Goal: Task Accomplishment & Management: Use online tool/utility

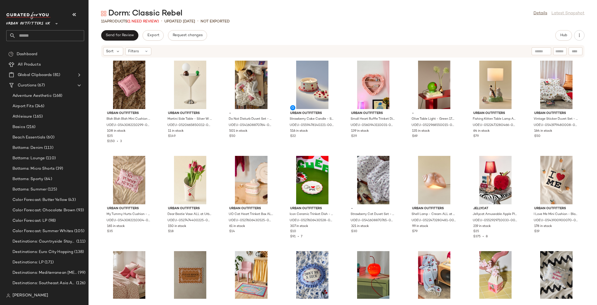
click at [41, 24] on span "Urban Outfitters UK" at bounding box center [28, 22] width 44 height 9
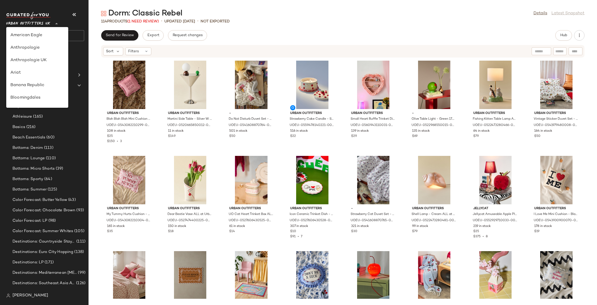
scroll to position [298, 0]
click at [34, 49] on div "Urban Outfitters" at bounding box center [37, 49] width 54 height 6
type input "**"
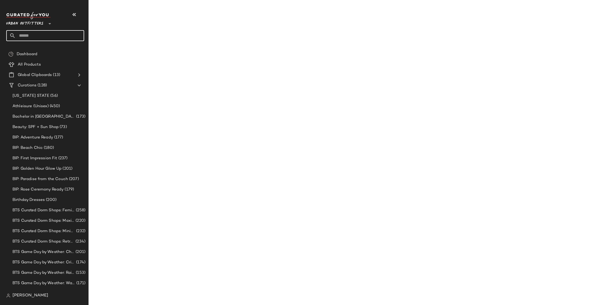
click at [37, 34] on input "text" at bounding box center [50, 35] width 69 height 11
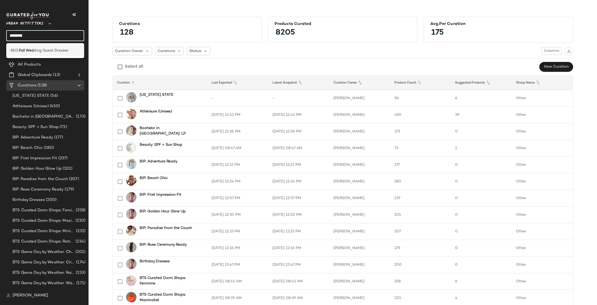
type input "********"
drag, startPoint x: 39, startPoint y: 49, endPoint x: 68, endPoint y: 47, distance: 28.9
click at [39, 49] on span "ding Guest Dresses" at bounding box center [51, 50] width 34 height 5
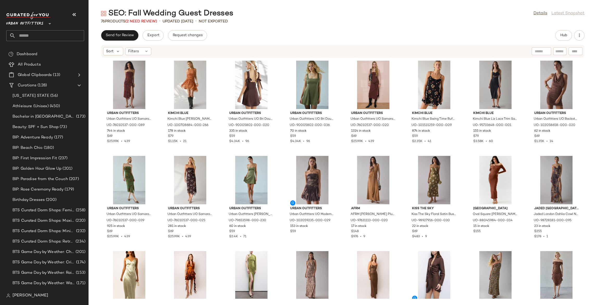
drag, startPoint x: 542, startPoint y: 12, endPoint x: 374, endPoint y: 41, distance: 171.0
click at [542, 13] on link "Details" at bounding box center [540, 13] width 14 height 6
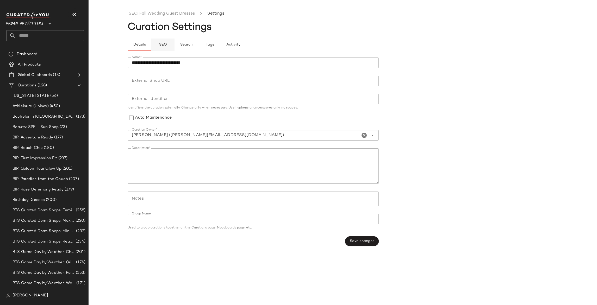
click at [198, 47] on button "SEO" at bounding box center [209, 45] width 23 height 13
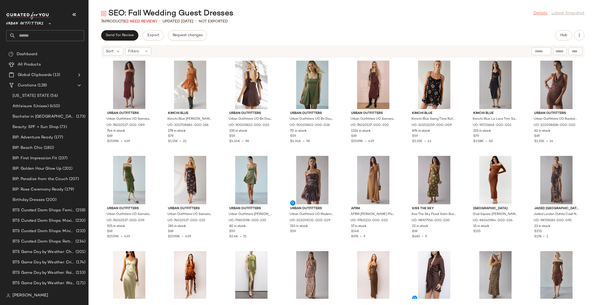
click at [537, 13] on link "Details" at bounding box center [540, 13] width 14 height 6
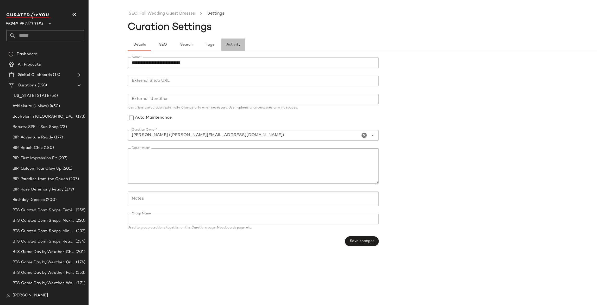
click at [235, 46] on span "Activity" at bounding box center [233, 45] width 14 height 4
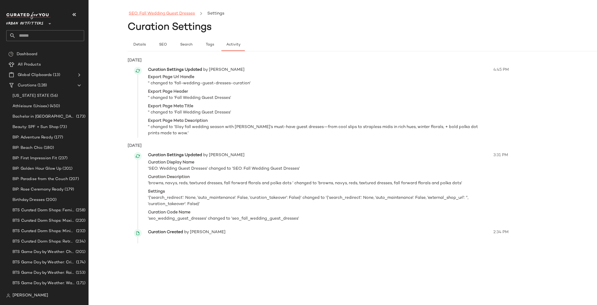
click at [166, 13] on link "SEO: Fall Wedding Guest Dresses" at bounding box center [162, 13] width 66 height 7
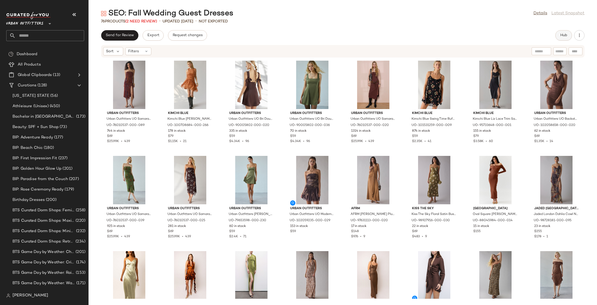
click at [564, 37] on span "Hub" at bounding box center [563, 35] width 7 height 4
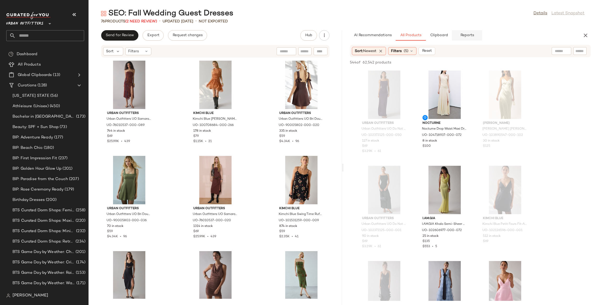
click at [466, 35] on span "Reports" at bounding box center [467, 35] width 14 height 4
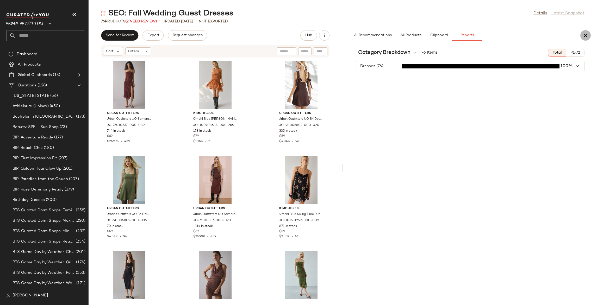
click at [583, 37] on icon "button" at bounding box center [585, 35] width 6 height 6
